Goal: Transaction & Acquisition: Purchase product/service

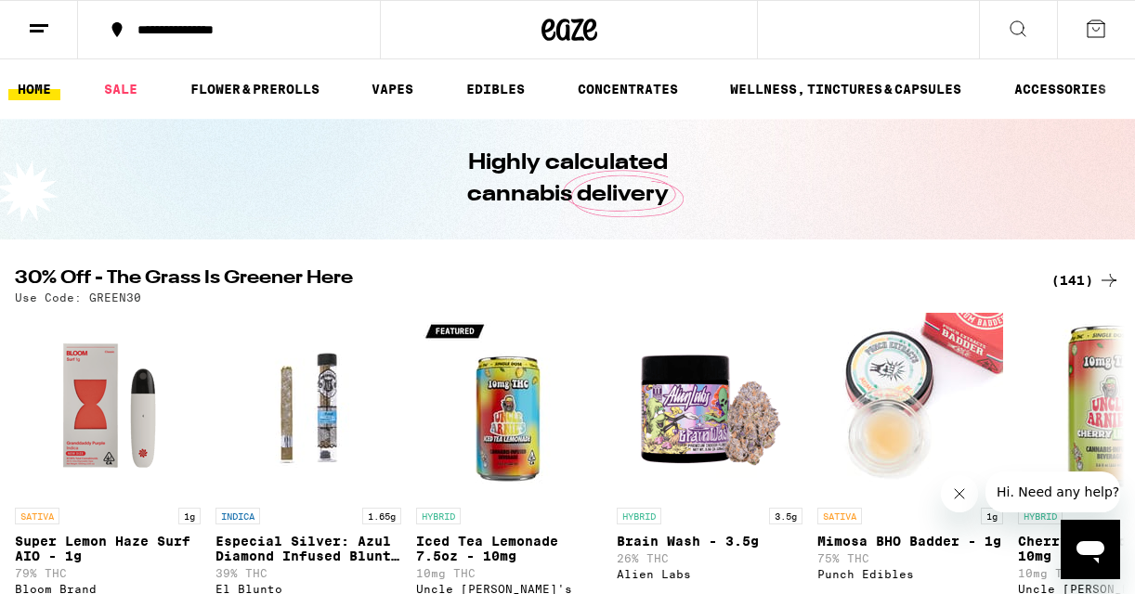
scroll to position [104, 0]
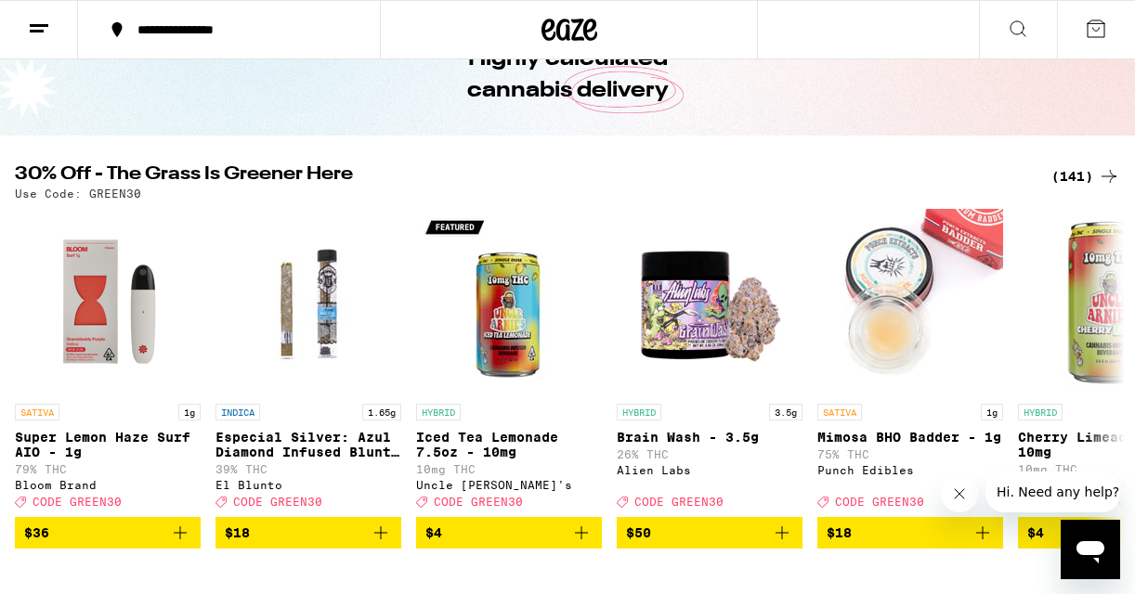
click at [1079, 175] on div "(141)" at bounding box center [1085, 176] width 69 height 22
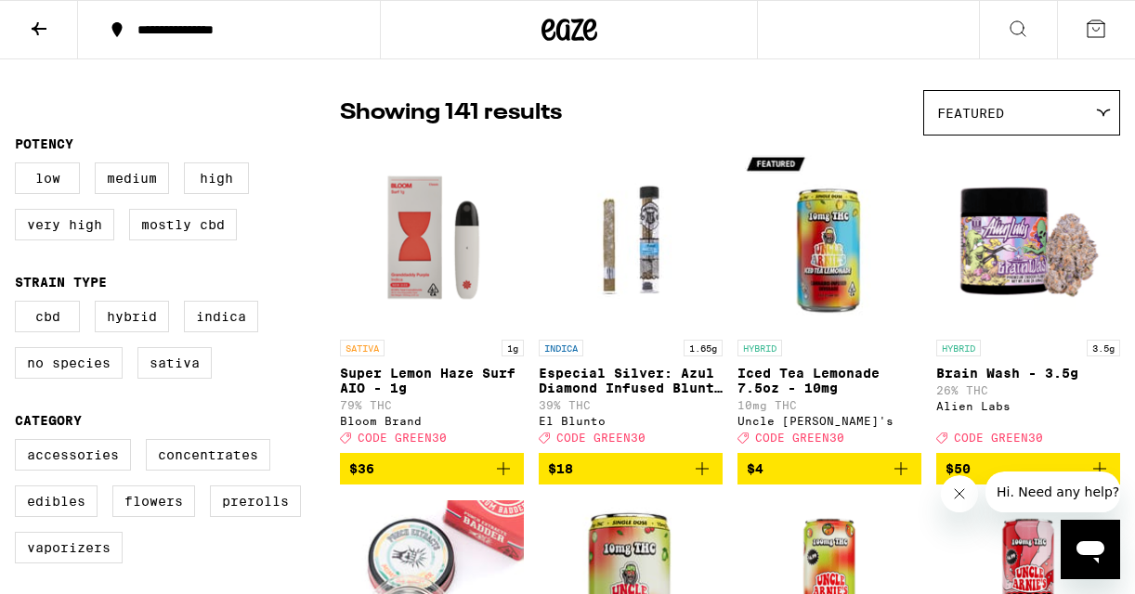
scroll to position [165, 0]
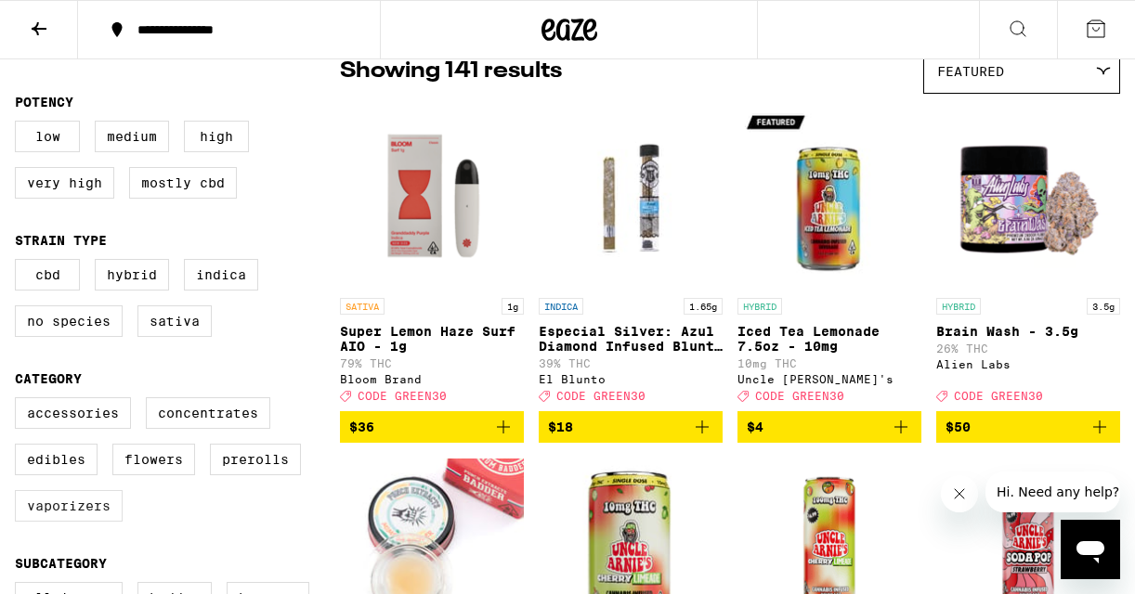
click at [90, 514] on label "Vaporizers" at bounding box center [69, 506] width 108 height 32
click at [20, 401] on input "Vaporizers" at bounding box center [19, 400] width 1 height 1
checkbox input "true"
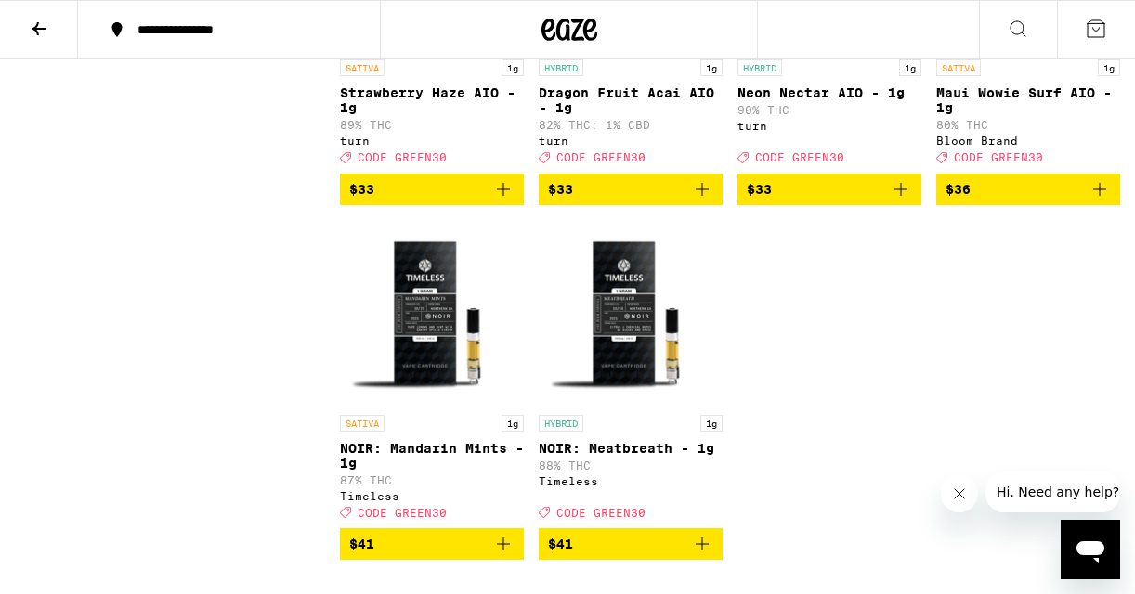
scroll to position [3585, 0]
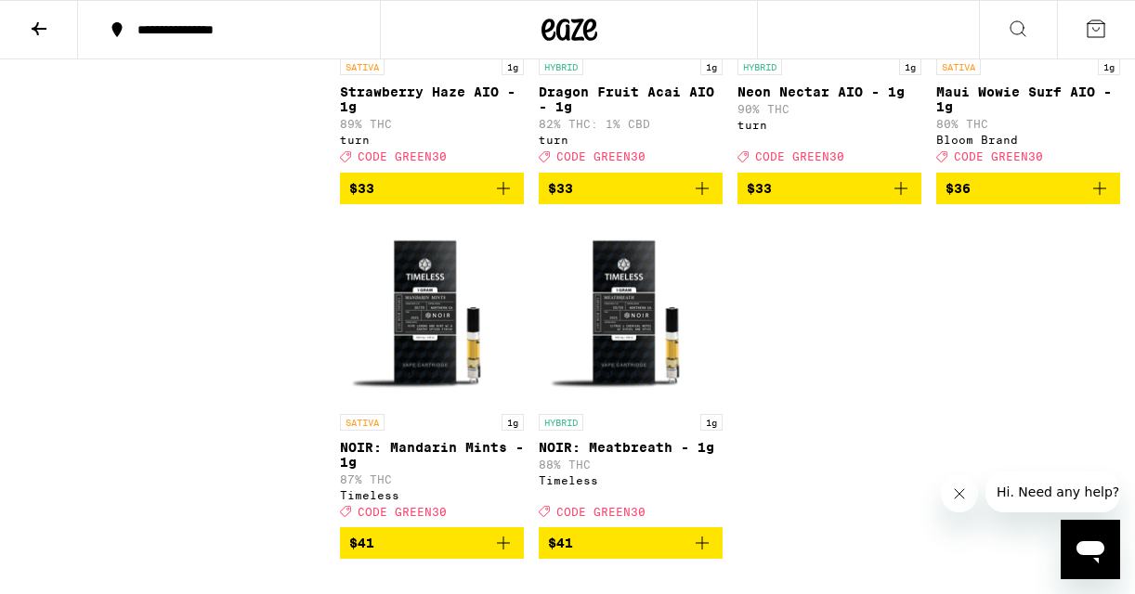
click at [1088, 200] on icon "Add to bag" at bounding box center [1099, 188] width 22 height 22
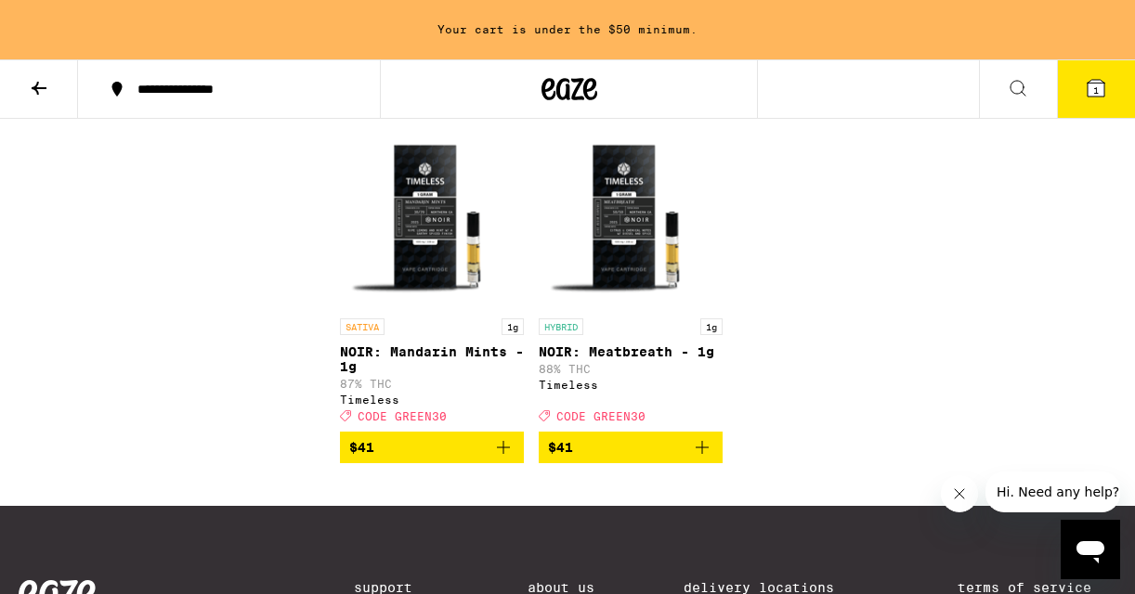
scroll to position [3741, 0]
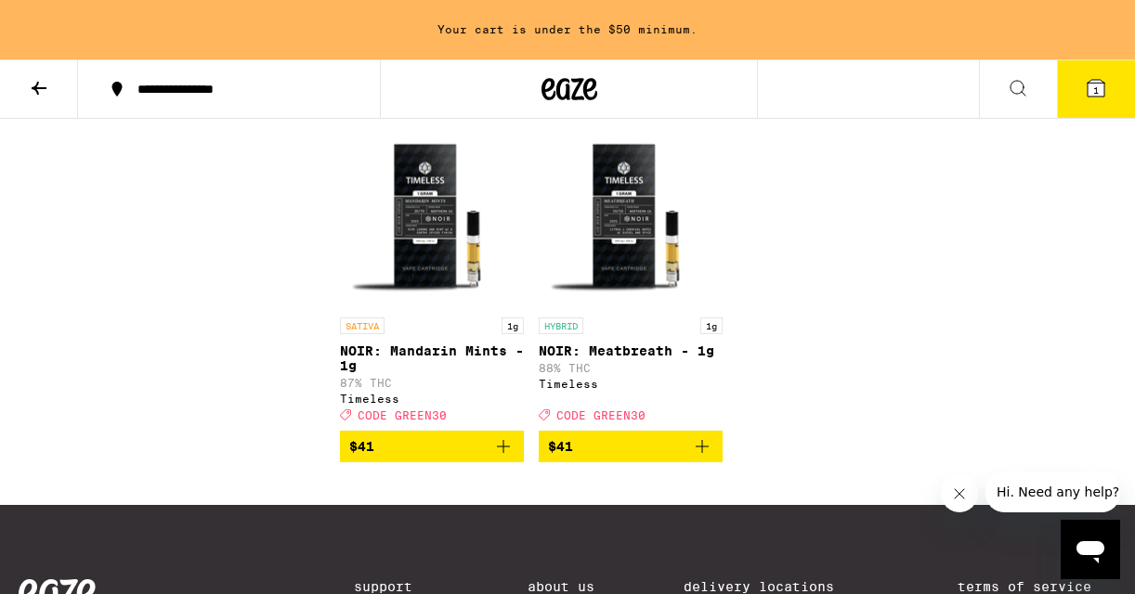
click at [668, 308] on img "Open page for NOIR: Meatbreath - 1g from Timeless" at bounding box center [631, 216] width 184 height 186
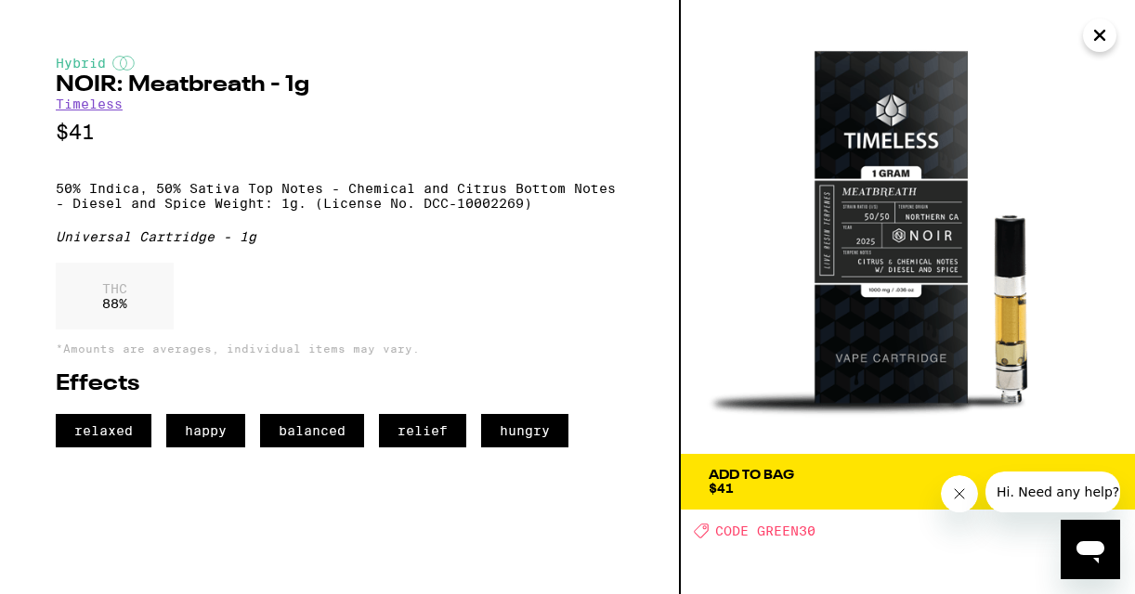
click at [1092, 44] on icon "Close" at bounding box center [1099, 35] width 22 height 28
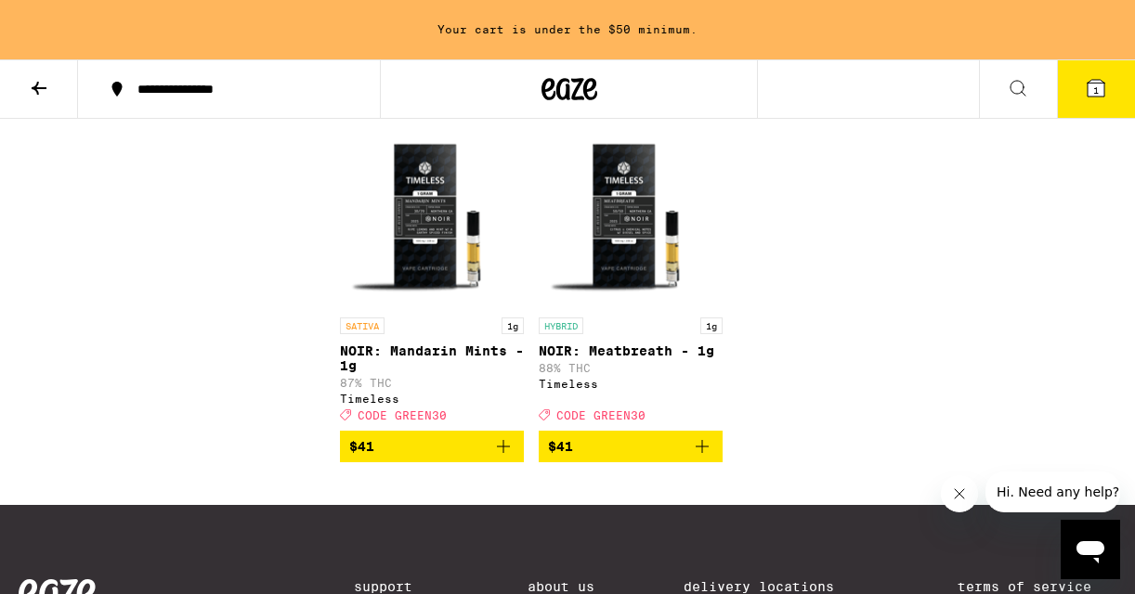
click at [628, 308] on img "Open page for NOIR: Meatbreath - 1g from Timeless" at bounding box center [631, 216] width 184 height 186
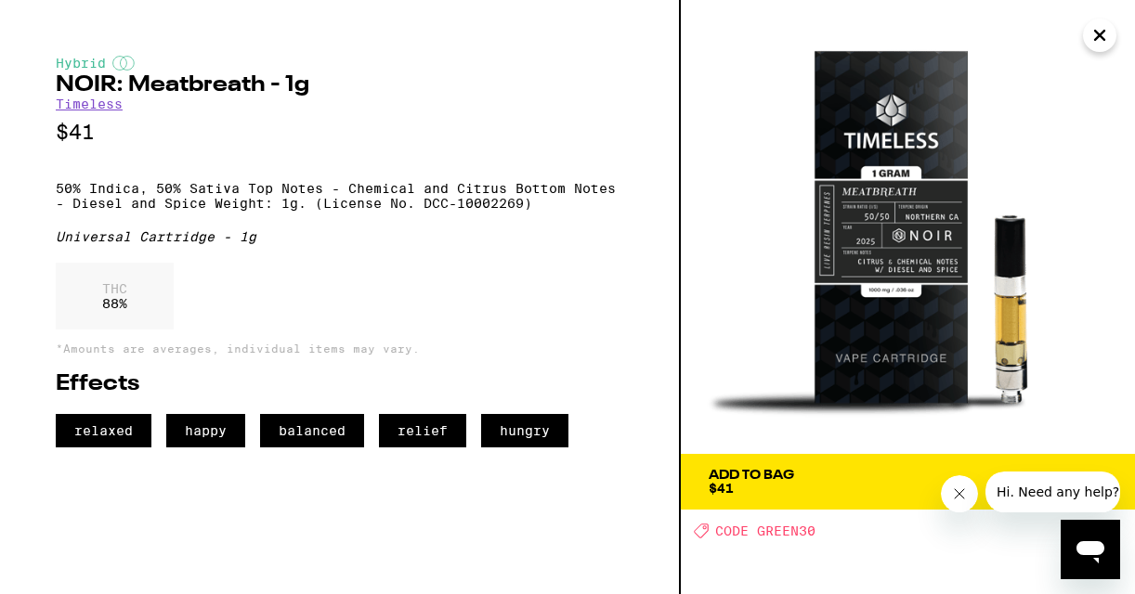
click at [1102, 39] on icon "Close" at bounding box center [1099, 35] width 9 height 9
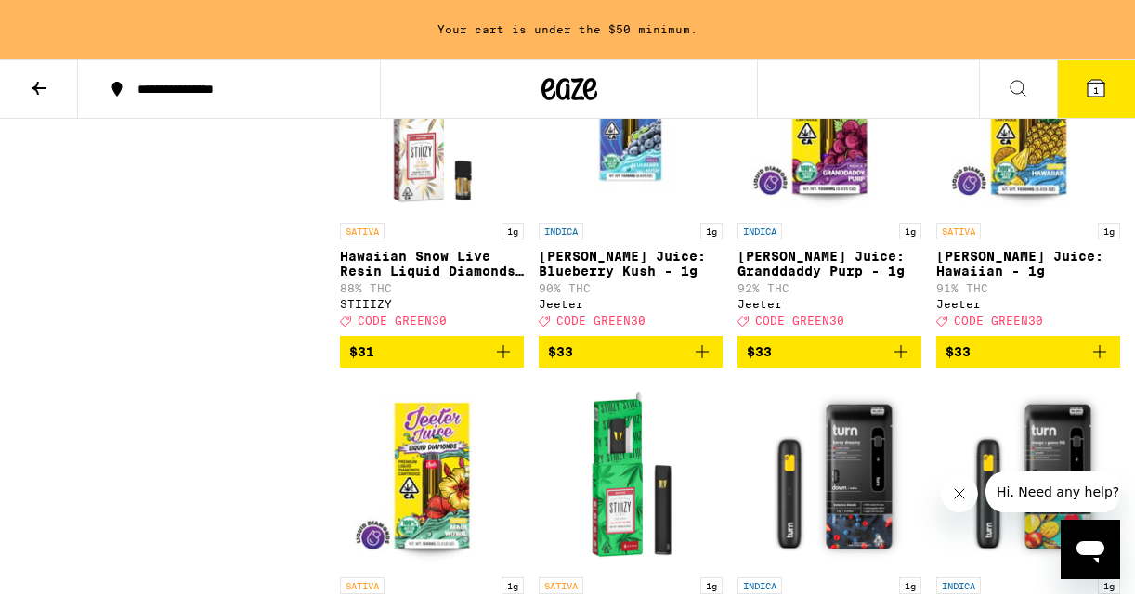
scroll to position [2772, 0]
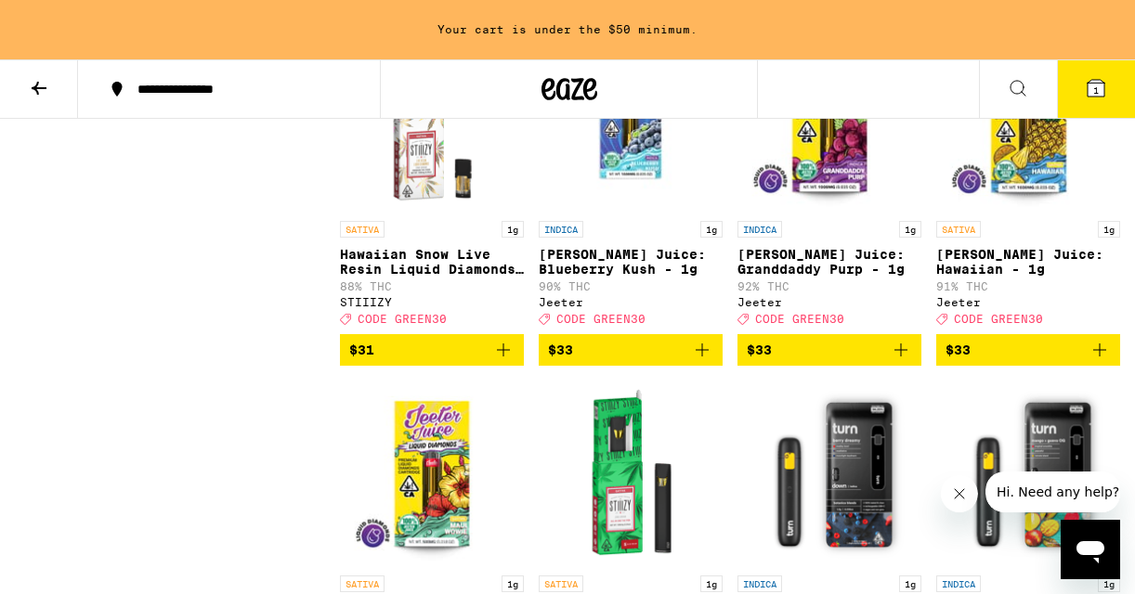
click at [888, 361] on span "$33" at bounding box center [829, 350] width 165 height 22
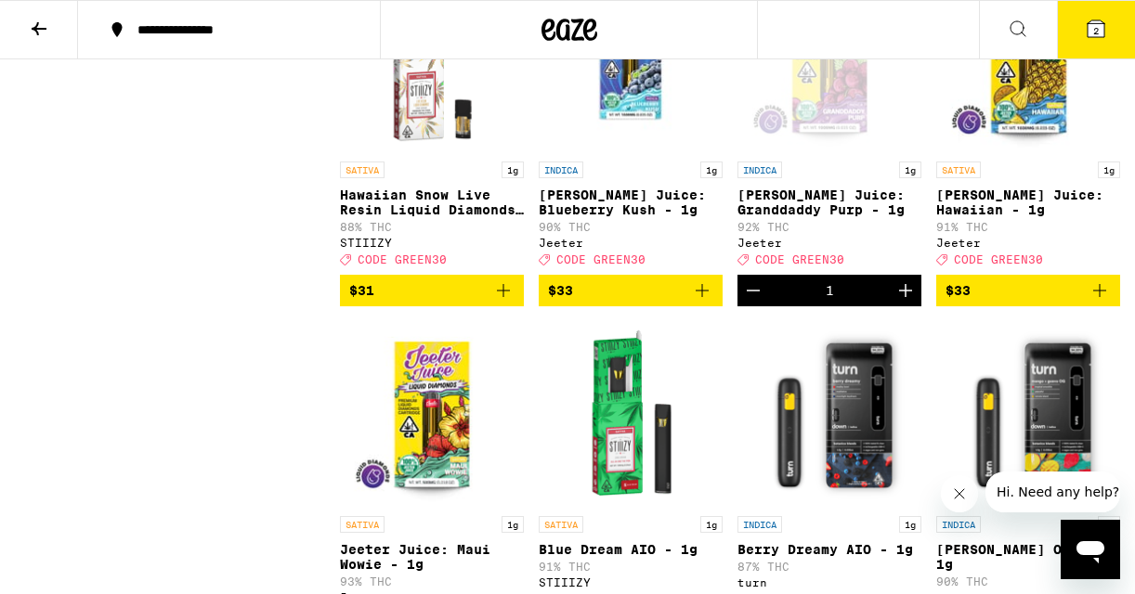
scroll to position [2713, 0]
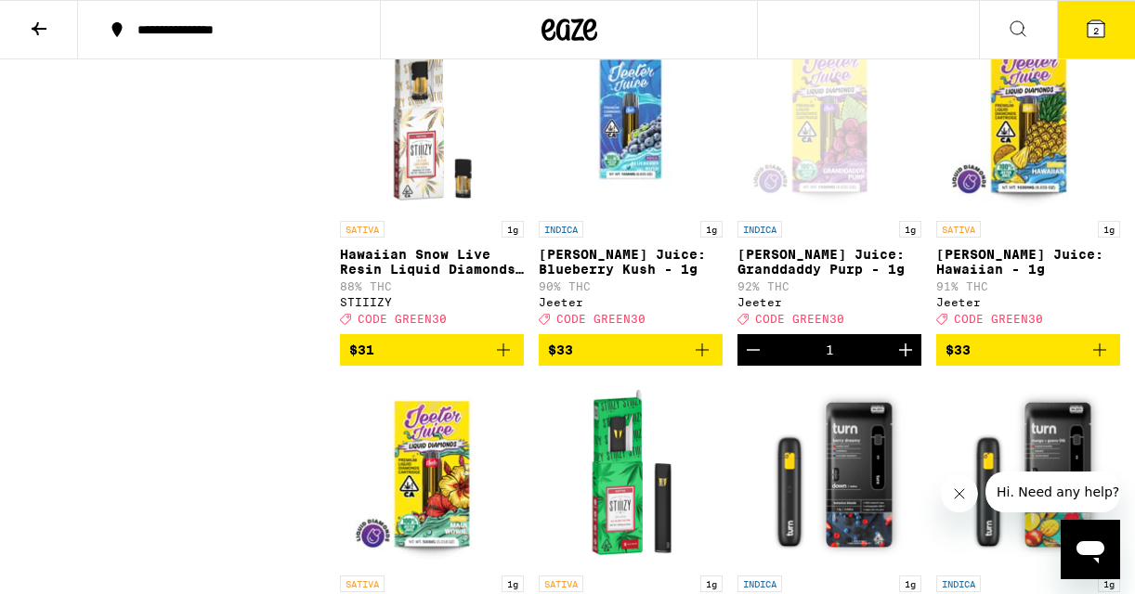
click at [1100, 33] on icon at bounding box center [1095, 28] width 17 height 17
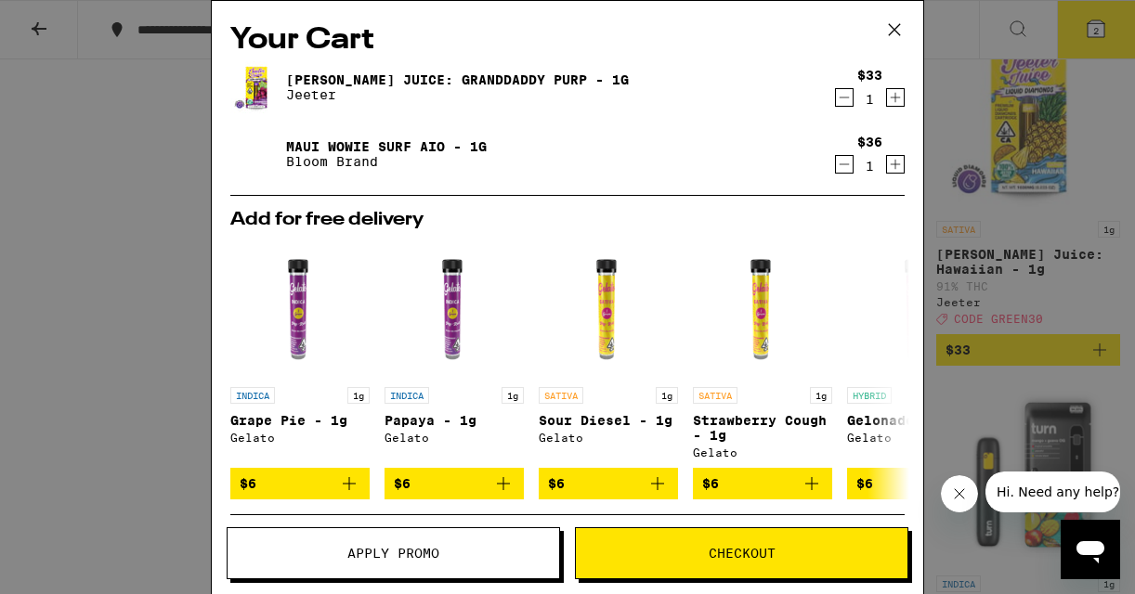
click at [793, 552] on span "Checkout" at bounding box center [742, 553] width 332 height 13
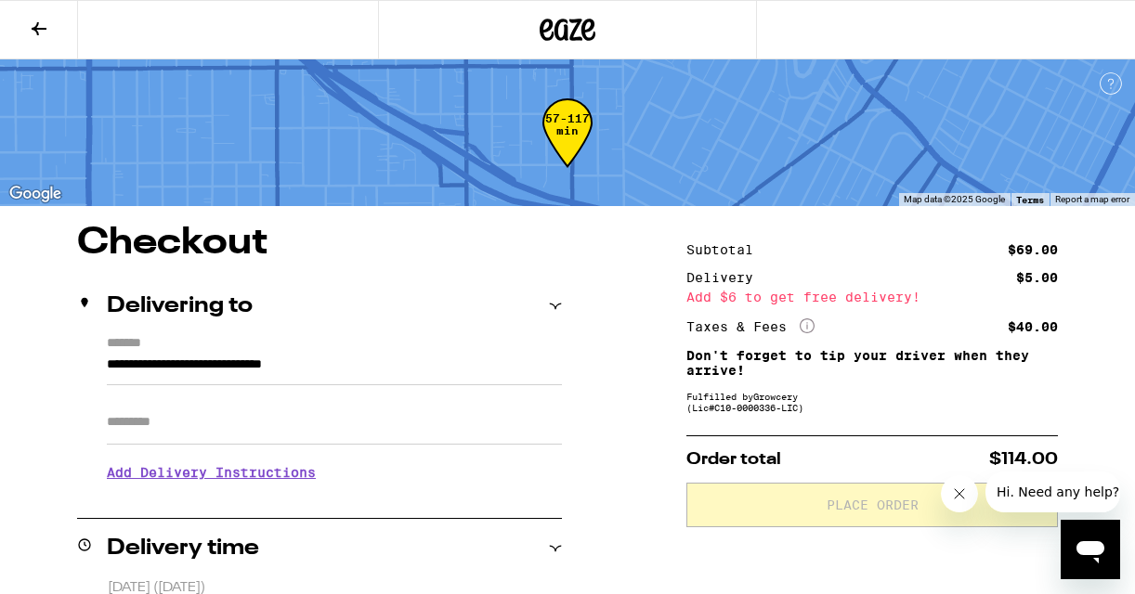
click at [31, 33] on icon at bounding box center [39, 29] width 22 height 22
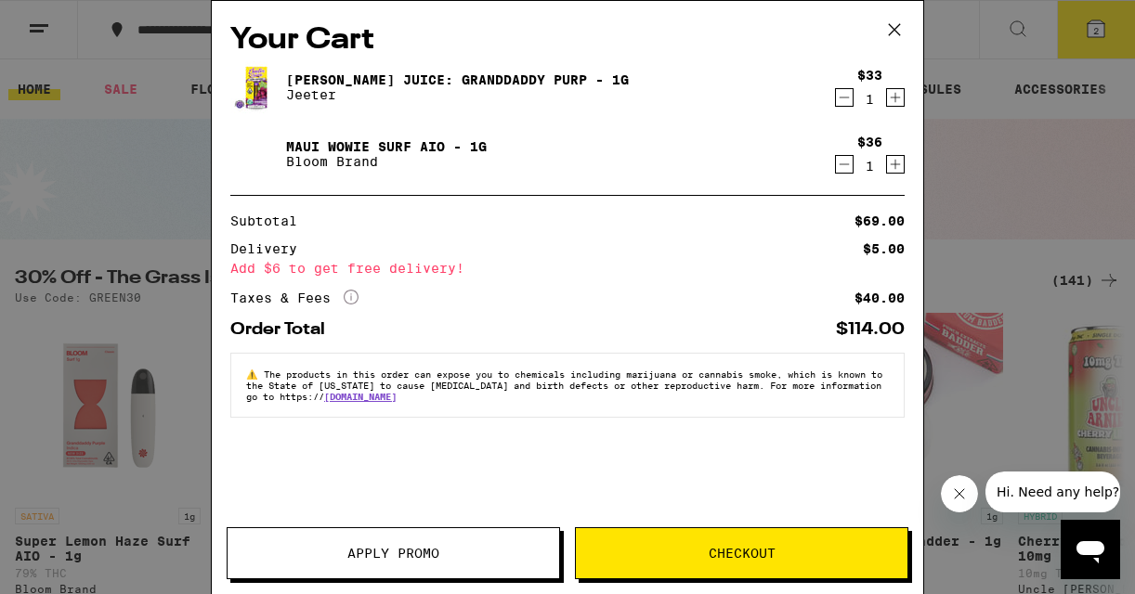
click at [449, 553] on span "Apply Promo" at bounding box center [394, 553] width 332 height 13
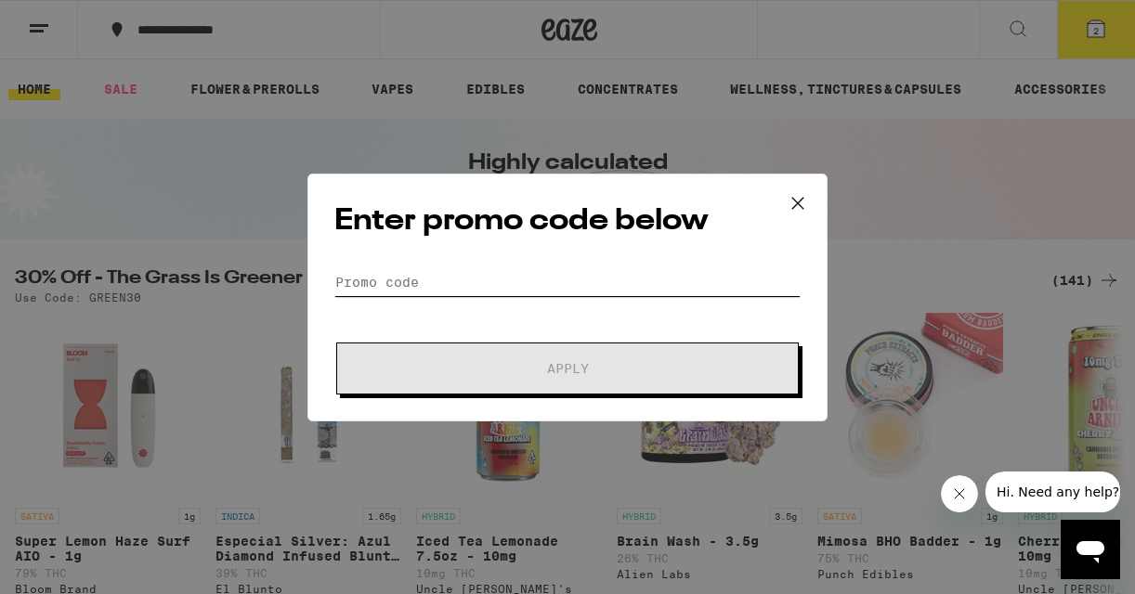
click at [395, 269] on input "Promo Code" at bounding box center [567, 282] width 466 height 28
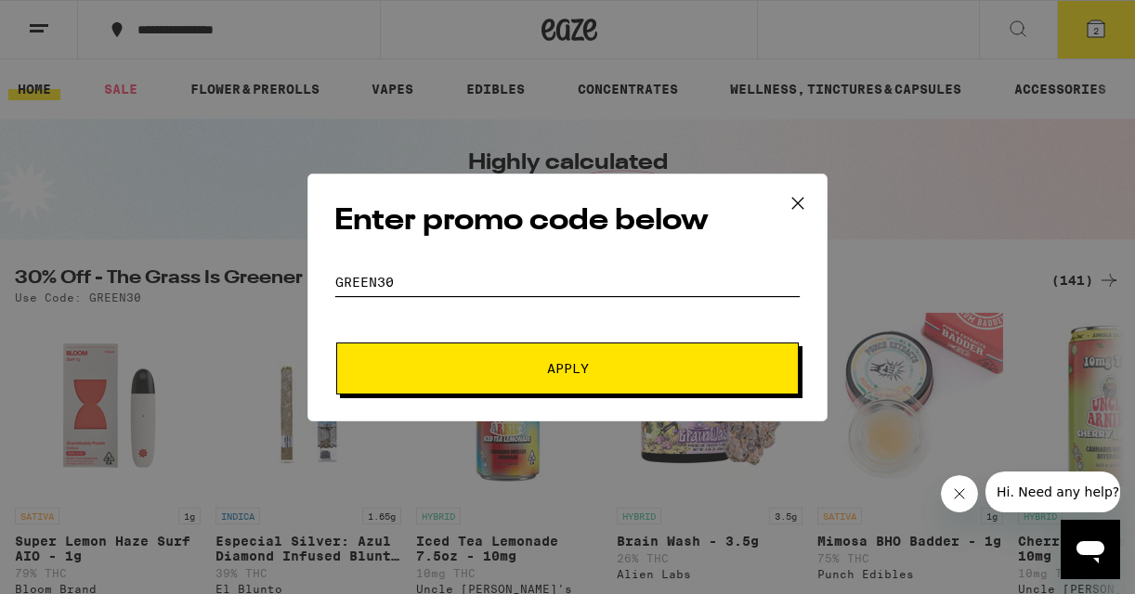
type input "GREEN30"
click at [505, 380] on button "Apply" at bounding box center [567, 369] width 462 height 52
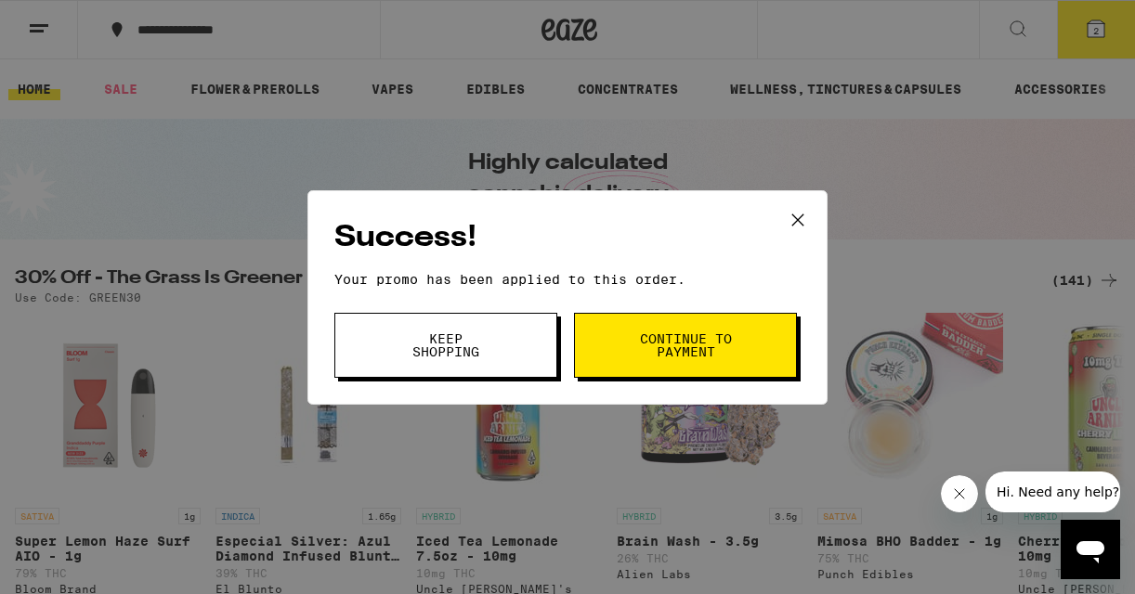
click at [667, 355] on span "Continue to payment" at bounding box center [685, 345] width 95 height 26
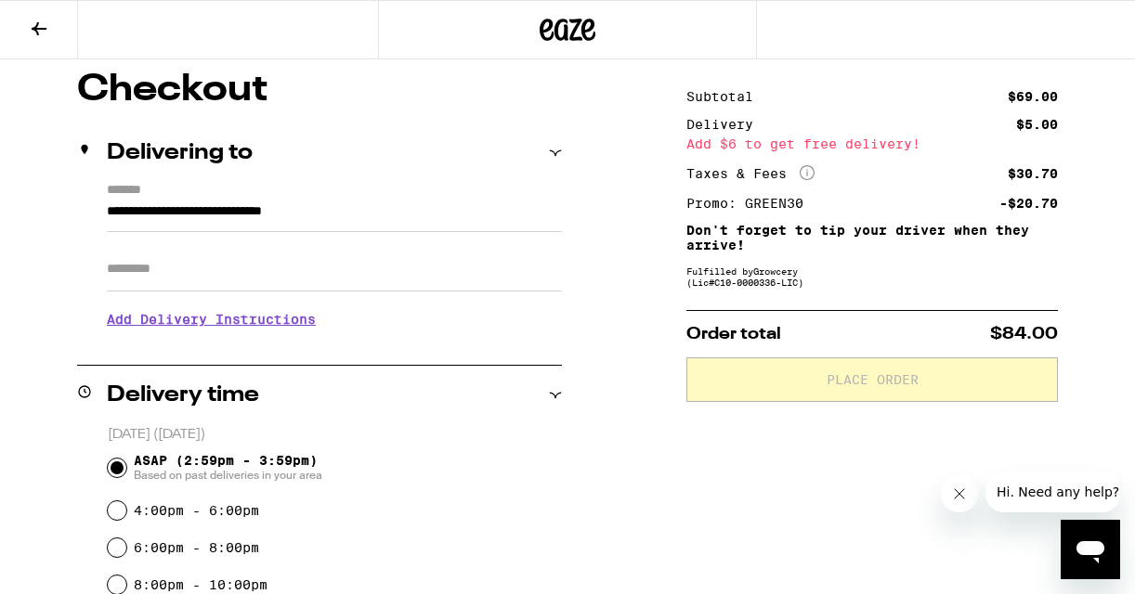
scroll to position [152, 0]
click at [552, 156] on icon at bounding box center [555, 154] width 13 height 13
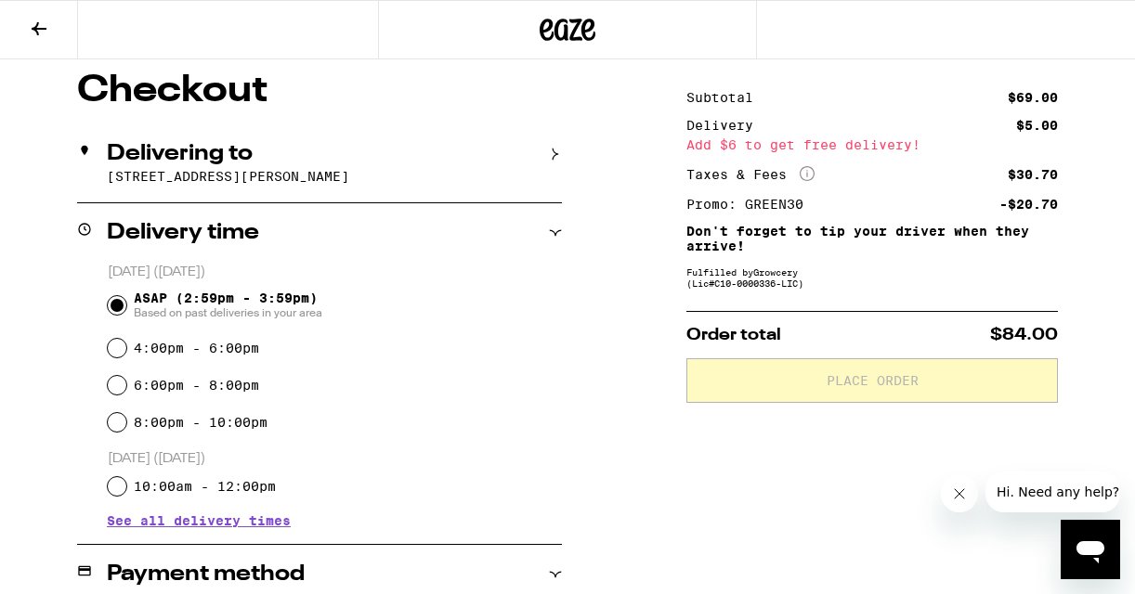
click at [552, 156] on icon at bounding box center [555, 154] width 13 height 13
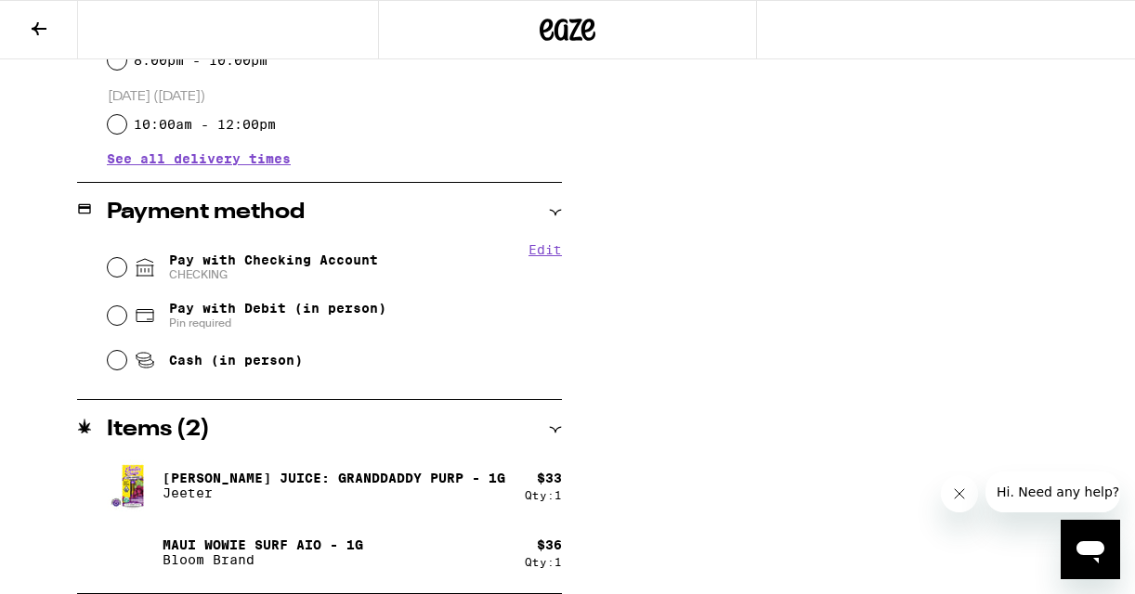
scroll to position [0, 0]
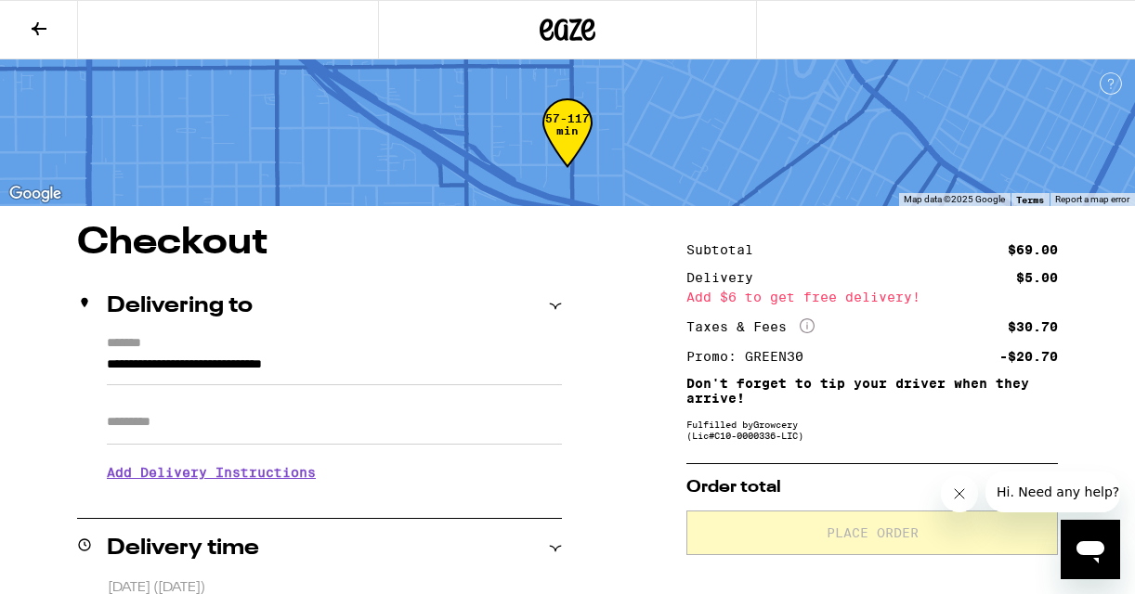
click at [42, 22] on icon at bounding box center [39, 29] width 22 height 22
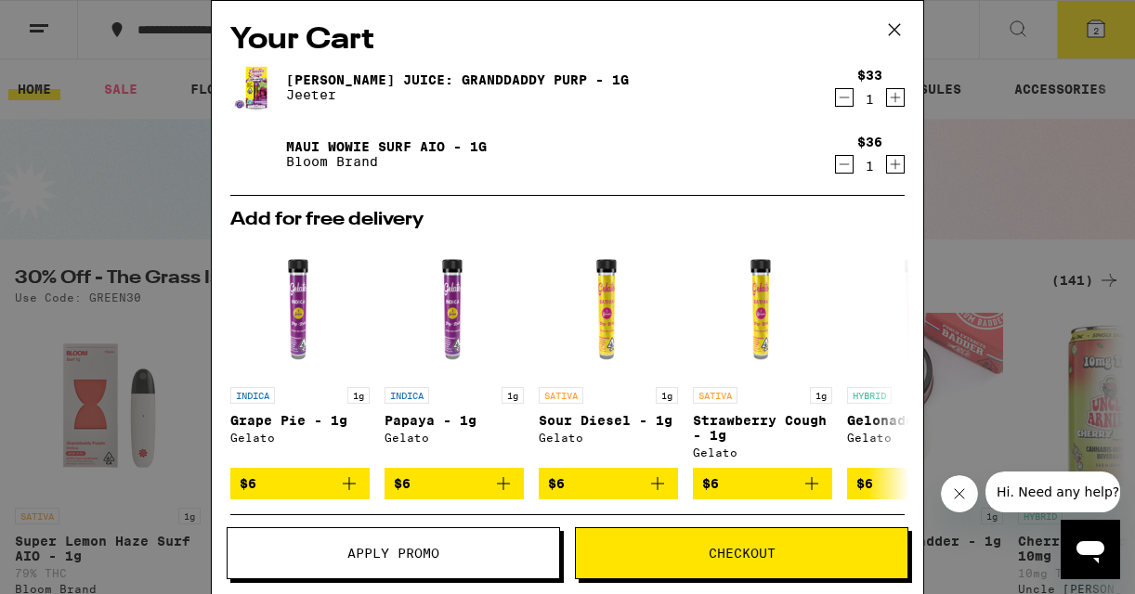
click at [852, 103] on icon "Decrement" at bounding box center [844, 97] width 17 height 22
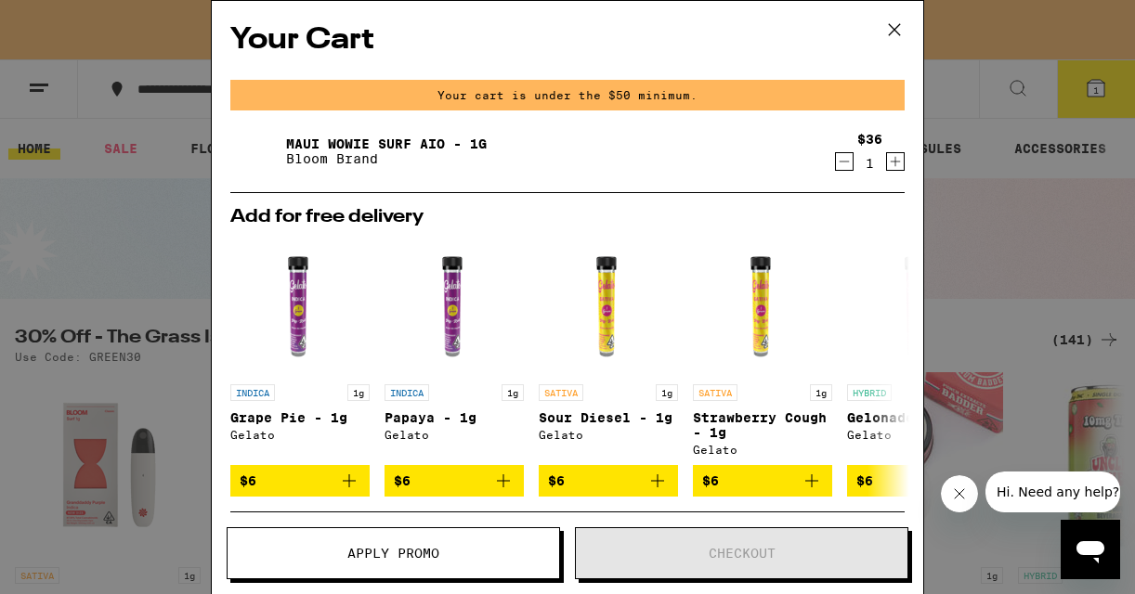
click at [849, 159] on icon "Decrement" at bounding box center [844, 161] width 17 height 22
